Goal: Browse casually: Explore the website without a specific task or goal

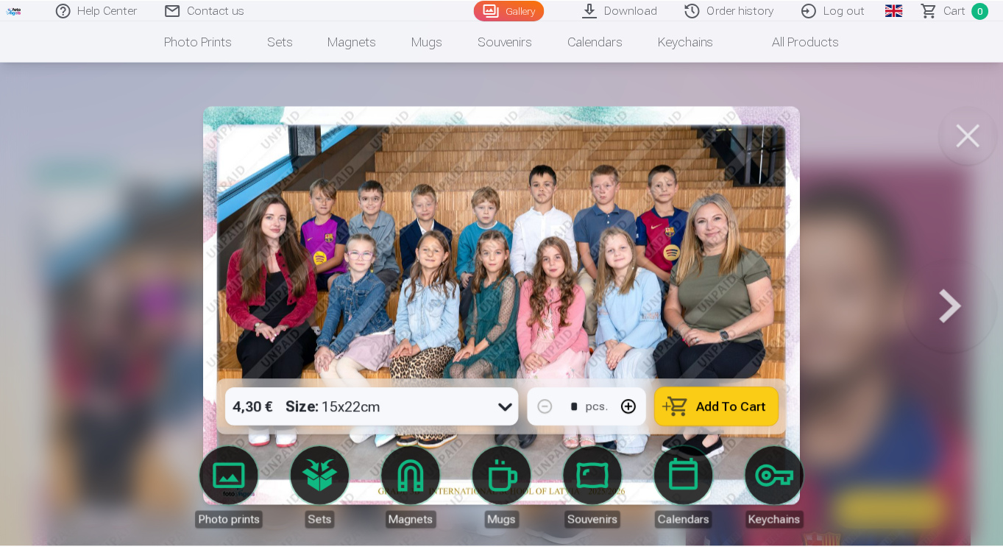
scroll to position [150, 0]
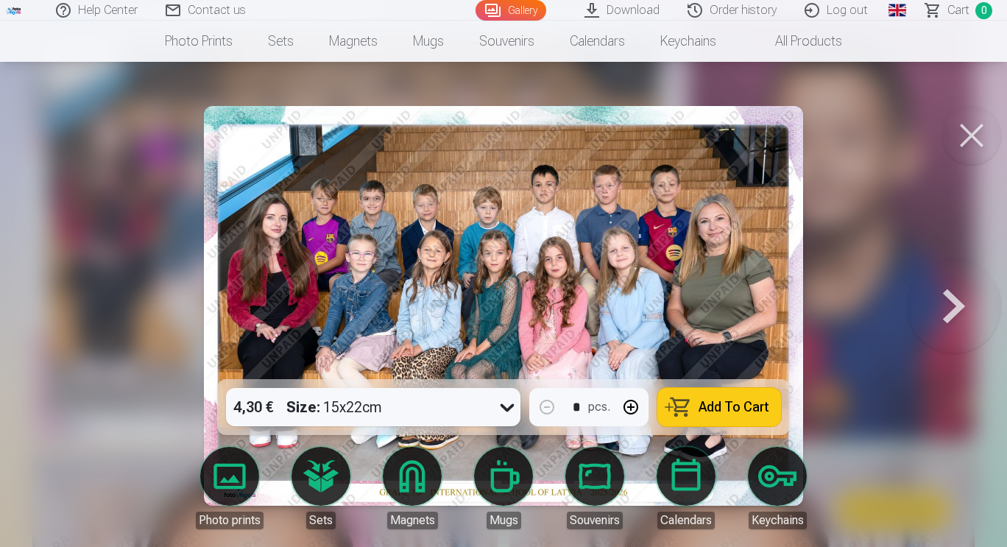
click at [966, 136] on button at bounding box center [971, 135] width 59 height 59
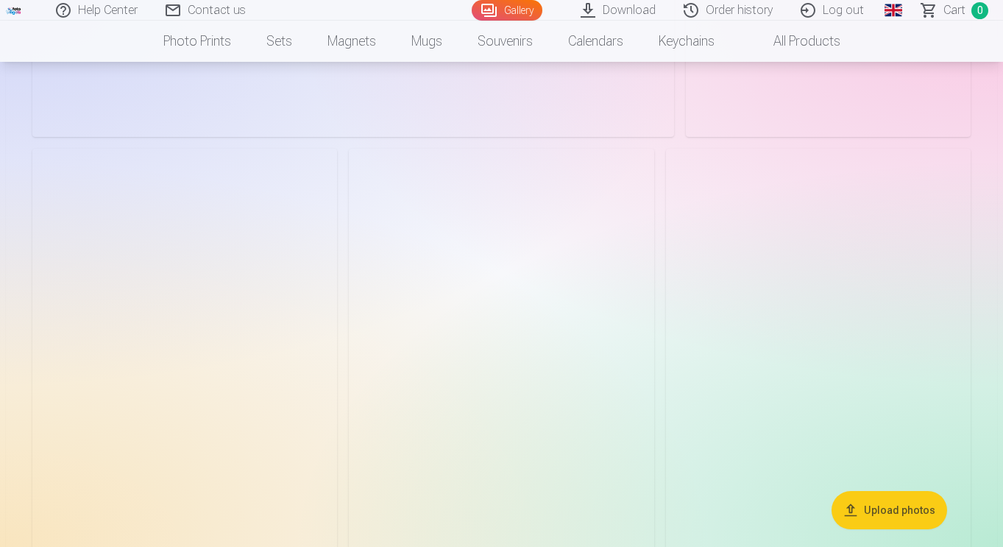
scroll to position [4945, 0]
